Goal: Task Accomplishment & Management: Manage account settings

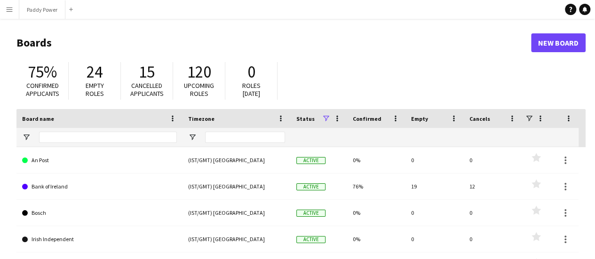
click at [10, 6] on app-icon "Menu" at bounding box center [10, 10] width 8 height 8
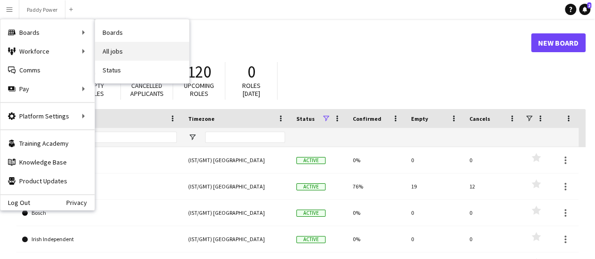
click at [107, 45] on link "All jobs" at bounding box center [142, 51] width 94 height 19
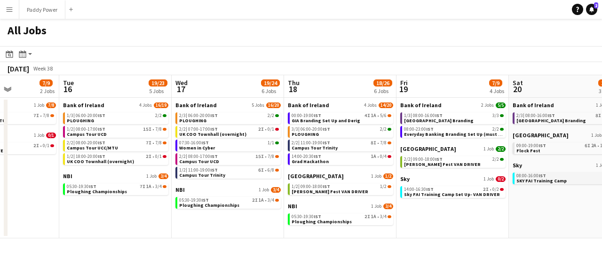
scroll to position [0, 396]
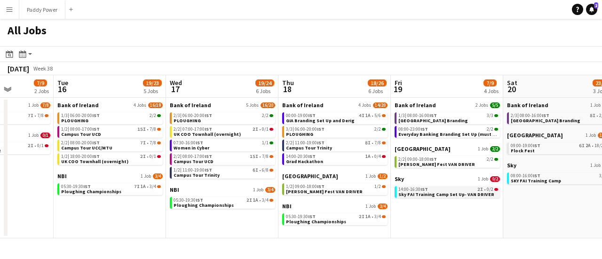
click at [466, 192] on span "Sky FAI Training Camp Set Up- VAN DRIVER" at bounding box center [447, 195] width 96 height 6
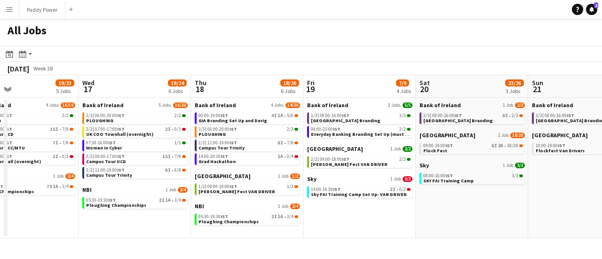
scroll to position [0, 372]
click at [462, 147] on div "09:00-19:00 IST 6I 2A • 18/20" at bounding box center [473, 146] width 100 height 5
click at [469, 151] on link "09:00-19:00 IST 6I 2A • 18/20 Flock Fest" at bounding box center [473, 148] width 100 height 11
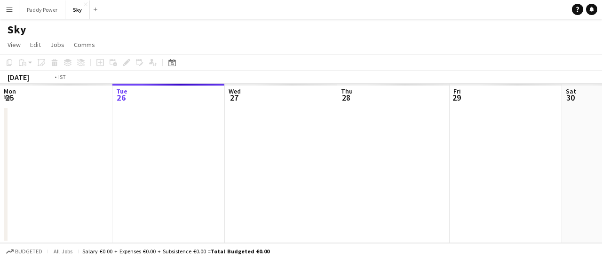
scroll to position [0, 324]
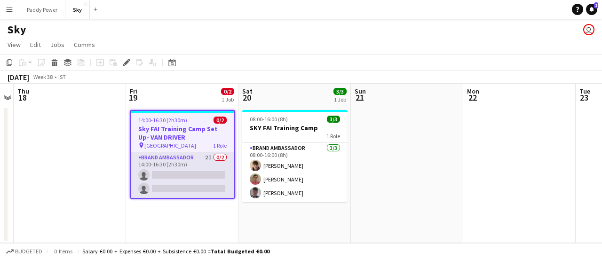
click at [166, 161] on app-card-role "Brand Ambassador 2I 0/2 14:00-16:30 (2h30m) single-neutral-actions single-neutr…" at bounding box center [183, 175] width 104 height 46
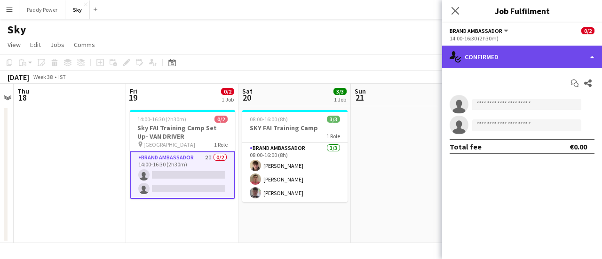
click at [593, 57] on div "single-neutral-actions-check-2 Confirmed" at bounding box center [522, 57] width 160 height 23
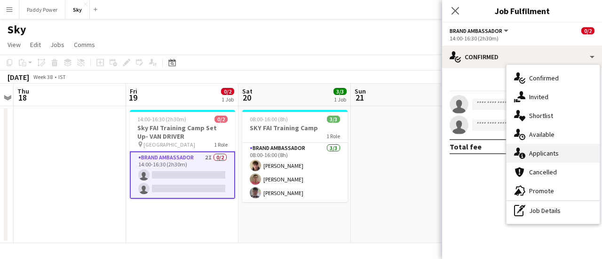
click at [537, 156] on div "single-neutral-actions-information Applicants" at bounding box center [553, 153] width 93 height 19
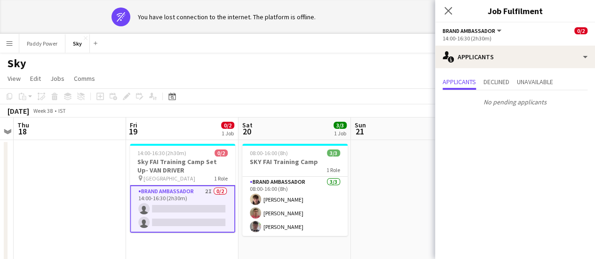
click at [337, 87] on app-board "Sky user user View Day view expanded Day view collapsed Month view Date picker …" at bounding box center [297, 173] width 595 height 240
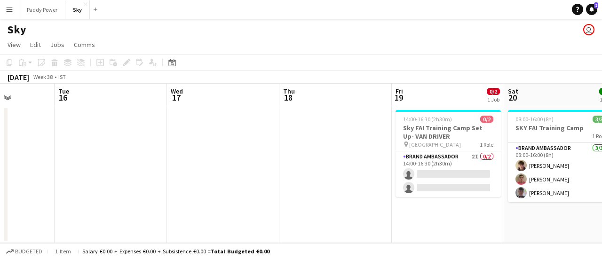
scroll to position [0, 263]
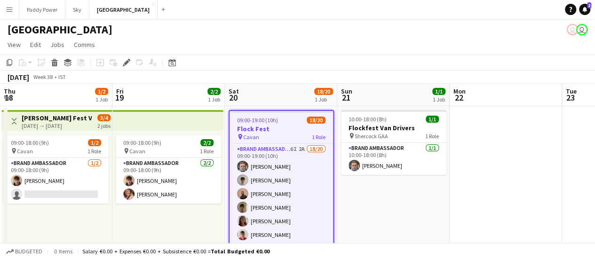
scroll to position [0, 324]
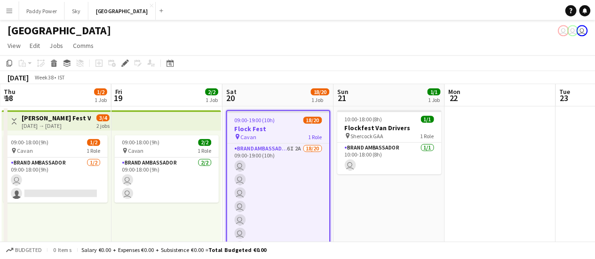
scroll to position [0, 324]
